Goal: Use online tool/utility: Use online tool/utility

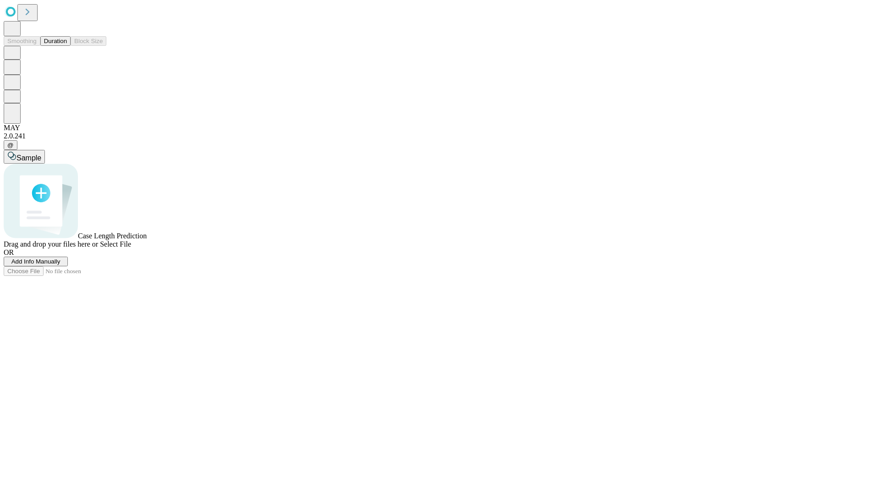
click at [67, 46] on button "Duration" at bounding box center [55, 41] width 30 height 10
click at [131, 248] on span "Select File" at bounding box center [115, 244] width 31 height 8
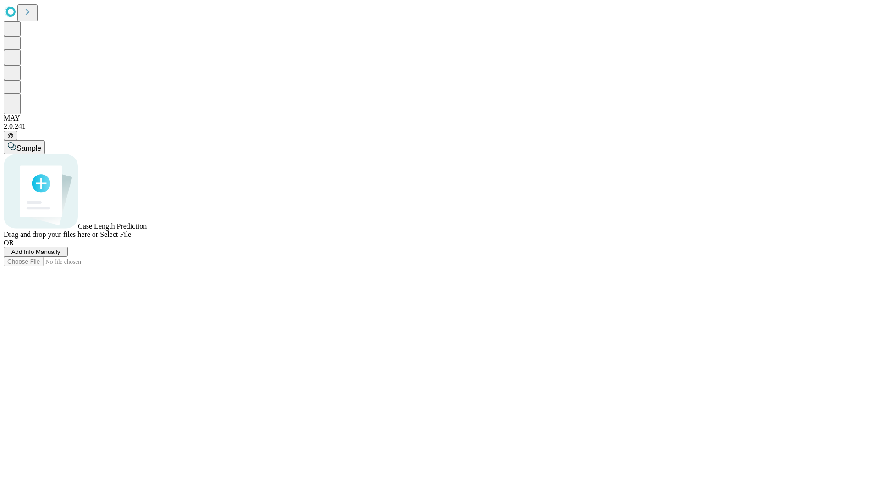
click at [131, 238] on span "Select File" at bounding box center [115, 235] width 31 height 8
